Goal: Task Accomplishment & Management: Complete application form

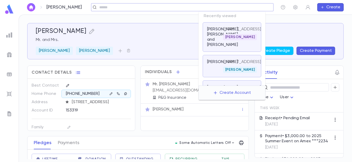
click at [244, 10] on input "text" at bounding box center [184, 7] width 173 height 5
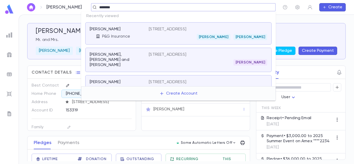
type input "*********"
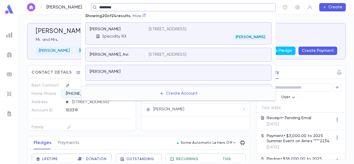
click at [178, 33] on div "2 bergen turnipke, [GEOGRAPHIC_DATA] [PERSON_NAME]" at bounding box center [208, 33] width 118 height 13
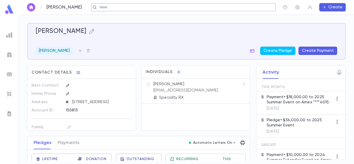
scroll to position [24, 0]
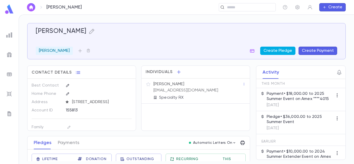
click at [279, 52] on button "Create Pledge" at bounding box center [277, 51] width 35 height 8
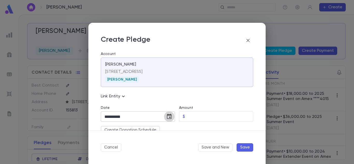
click at [167, 116] on icon "Choose date, selected date is Sep 9, 2025" at bounding box center [169, 116] width 6 height 6
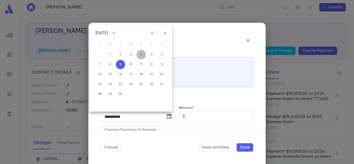
click at [143, 55] on button "4" at bounding box center [140, 54] width 9 height 9
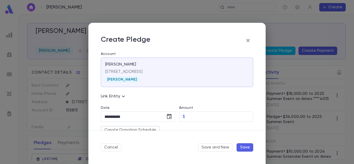
type input "**********"
click at [192, 116] on input "Amount" at bounding box center [220, 117] width 66 height 10
type input "*********"
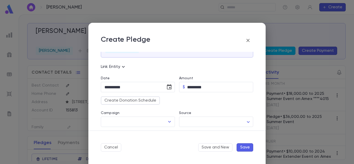
scroll to position [38, 0]
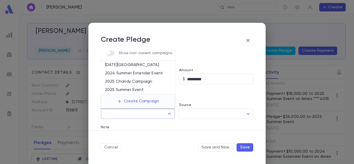
click at [144, 115] on input "Campaign" at bounding box center [134, 114] width 62 height 10
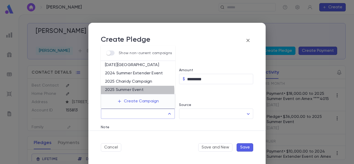
click at [131, 91] on li "2025 Summer Event" at bounding box center [138, 90] width 74 height 8
type input "**********"
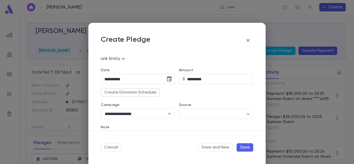
click at [243, 144] on button "Save" at bounding box center [244, 147] width 17 height 8
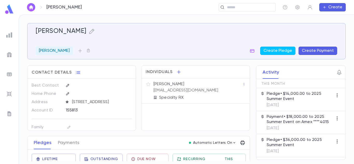
click at [296, 123] on p "Payment • $18,000.00 to 2025 Summer Event on Amex ****4015" at bounding box center [299, 119] width 66 height 10
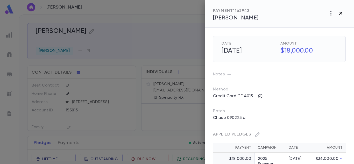
click at [342, 12] on icon "button" at bounding box center [340, 13] width 6 height 6
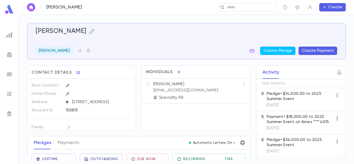
click at [295, 98] on p "Pledge • $14,000.00 to 2025 Summer Event" at bounding box center [299, 96] width 66 height 10
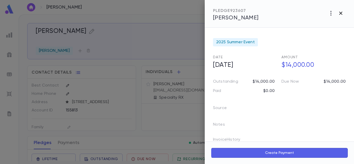
click at [340, 13] on icon "button" at bounding box center [340, 13] width 3 height 3
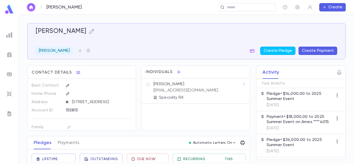
click at [294, 94] on p "Pledge • $14,000.00 to 2025 Summer Event" at bounding box center [299, 96] width 66 height 10
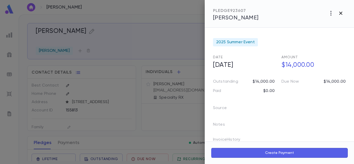
click at [339, 13] on icon "button" at bounding box center [340, 13] width 6 height 6
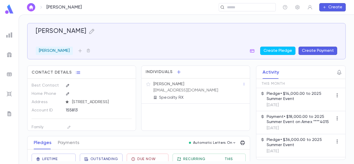
click at [303, 97] on p "Pledge • $14,000.00 to 2025 Summer Event" at bounding box center [299, 96] width 66 height 10
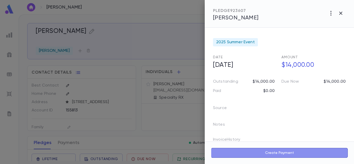
click at [288, 148] on button "Create Payment" at bounding box center [279, 153] width 137 height 10
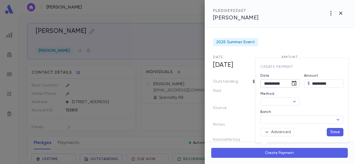
click at [294, 84] on icon "Choose date, selected date is Sep 9, 2025" at bounding box center [293, 83] width 5 height 5
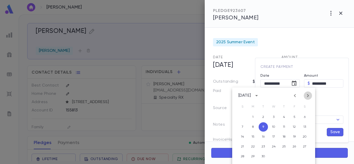
click at [307, 95] on icon "Next month" at bounding box center [307, 95] width 6 height 6
click at [294, 95] on icon "Previous month" at bounding box center [295, 95] width 2 height 3
click at [308, 94] on icon "Next month" at bounding box center [308, 95] width 2 height 3
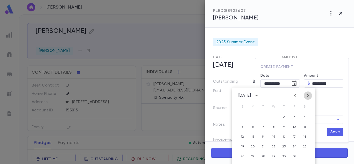
click at [308, 94] on icon "Next month" at bounding box center [308, 95] width 2 height 3
click at [244, 129] on button "2" at bounding box center [242, 126] width 9 height 9
type input "**********"
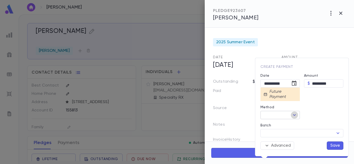
click at [291, 114] on icon "Open" at bounding box center [294, 115] width 6 height 6
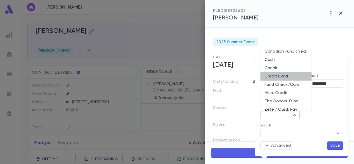
click at [287, 78] on li "Credit Card" at bounding box center [285, 76] width 51 height 8
type input "**********"
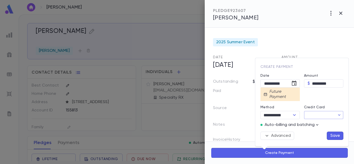
click at [324, 112] on input "Credit Card" at bounding box center [319, 115] width 31 height 8
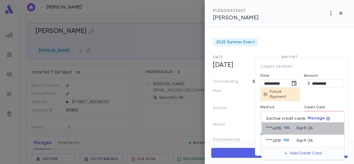
click at [287, 130] on icon at bounding box center [286, 128] width 6 height 6
type input "********"
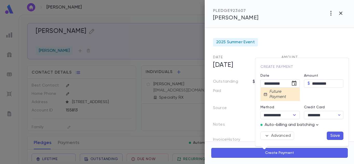
click at [334, 136] on button "Save" at bounding box center [334, 135] width 17 height 8
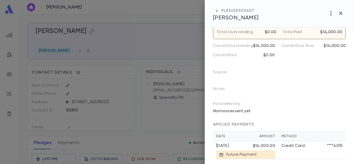
scroll to position [75, 0]
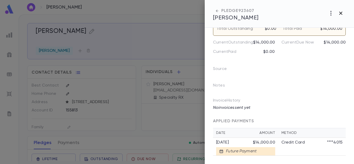
click at [341, 13] on icon "button" at bounding box center [340, 13] width 6 height 6
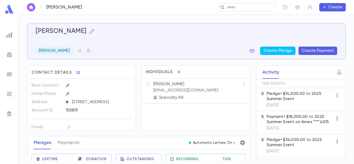
scroll to position [0, 0]
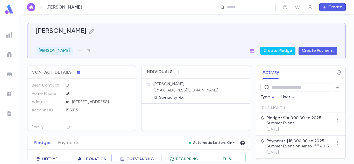
click at [291, 119] on p "Pledge • $14,000.00 to 2025 Summer Event" at bounding box center [299, 120] width 66 height 10
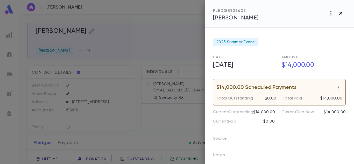
click at [340, 16] on icon "button" at bounding box center [340, 13] width 6 height 6
